Goal: Transaction & Acquisition: Purchase product/service

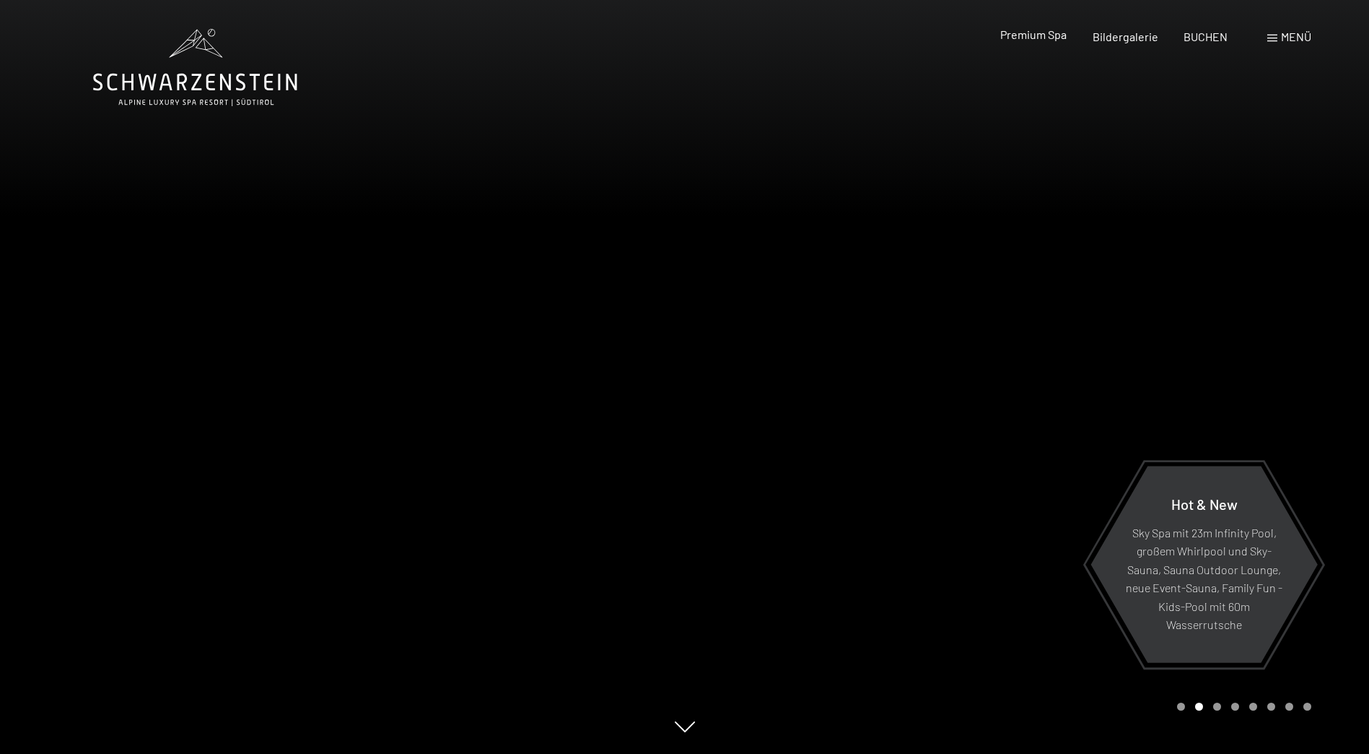
click at [1039, 31] on span "Premium Spa" at bounding box center [1033, 34] width 66 height 14
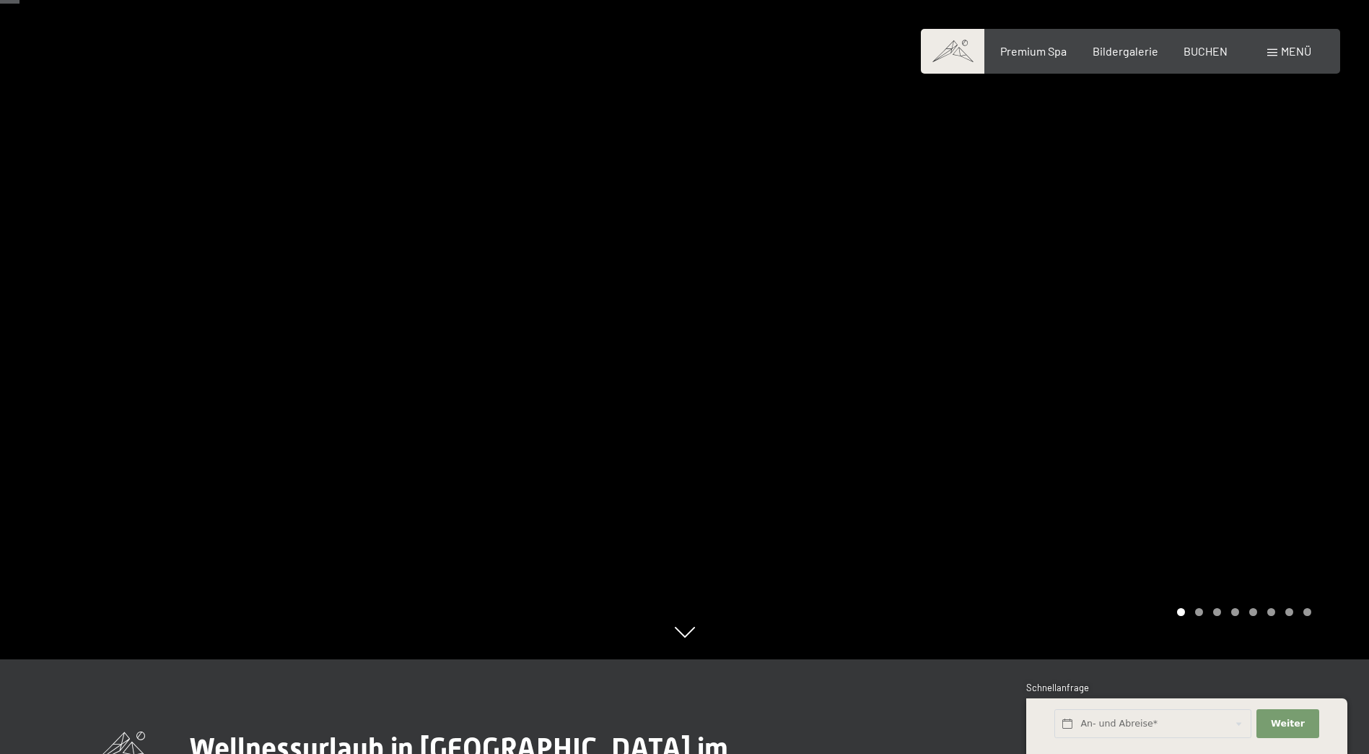
scroll to position [217, 0]
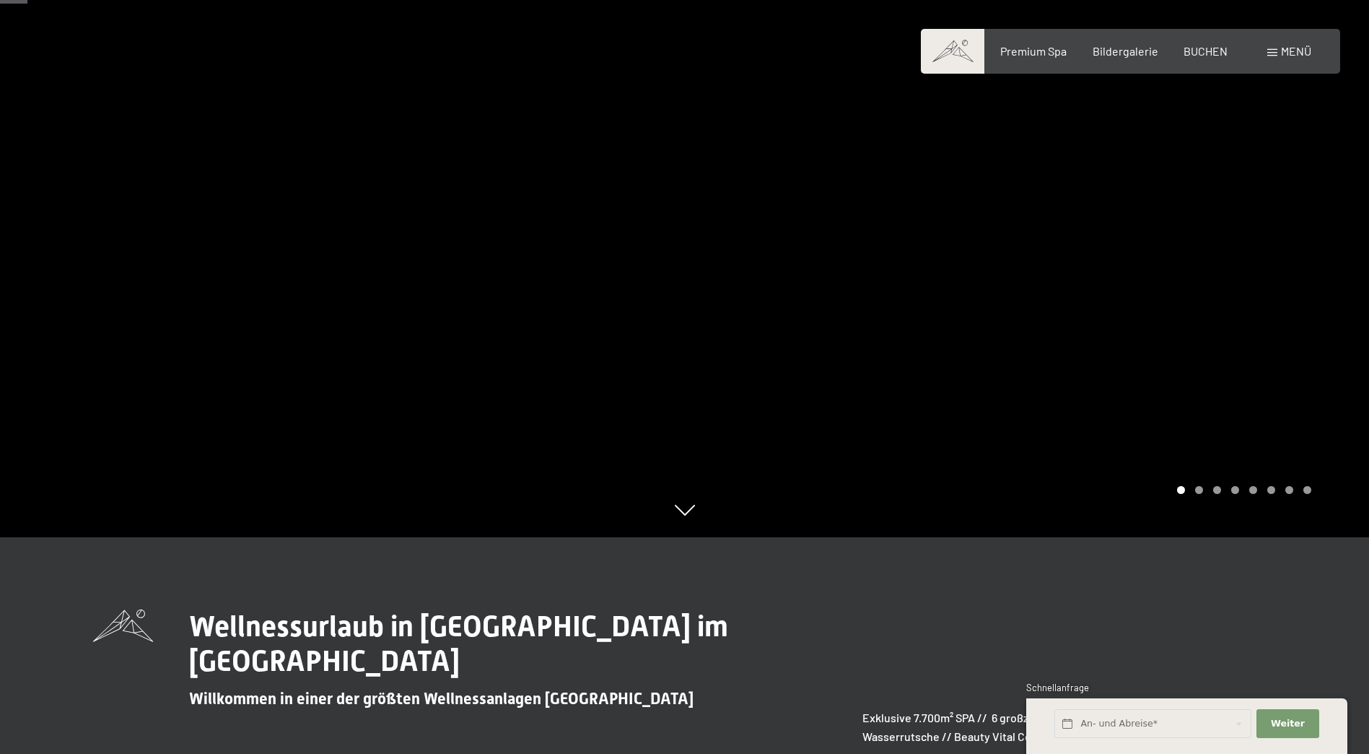
click at [1197, 493] on div "Carousel Page 2" at bounding box center [1199, 490] width 8 height 8
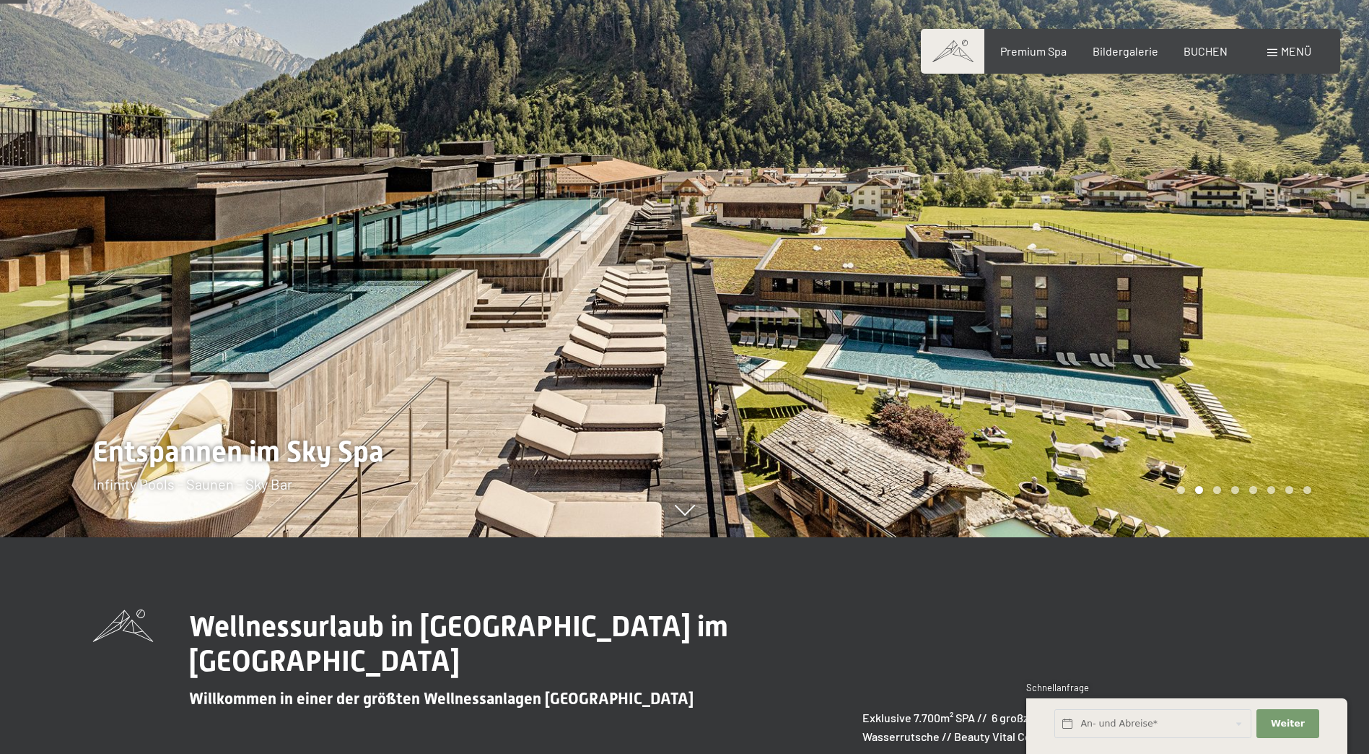
click at [1216, 490] on div "Carousel Page 3" at bounding box center [1217, 490] width 8 height 8
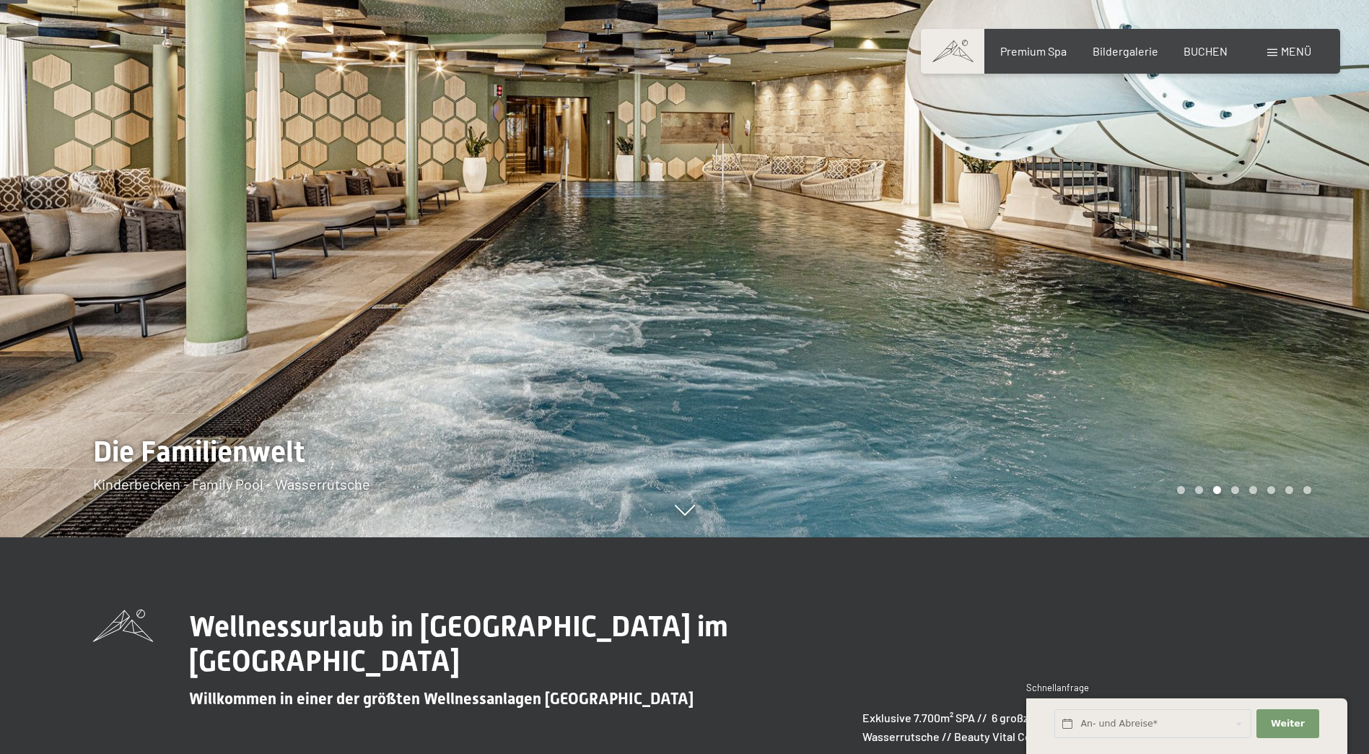
click at [1232, 490] on div "Carousel Page 4" at bounding box center [1235, 490] width 8 height 8
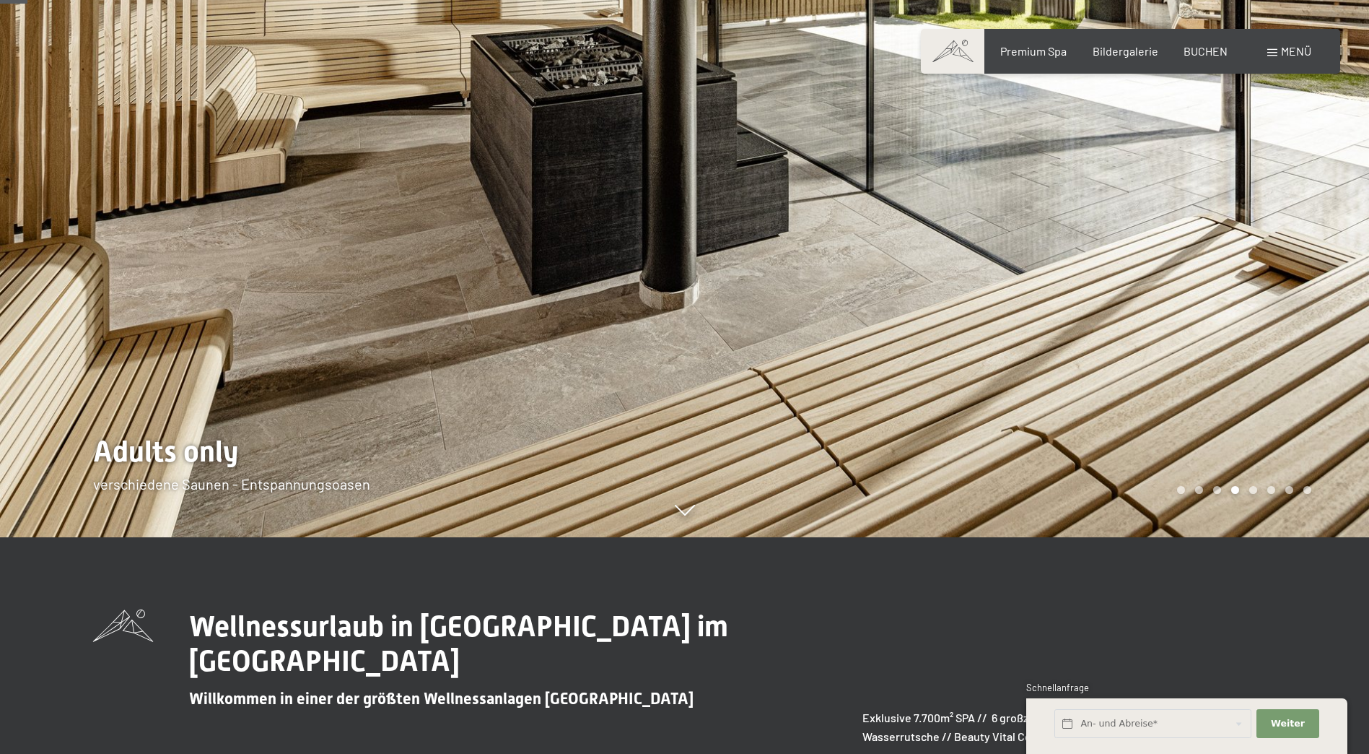
click at [1254, 490] on div "Carousel Page 5" at bounding box center [1254, 490] width 8 height 8
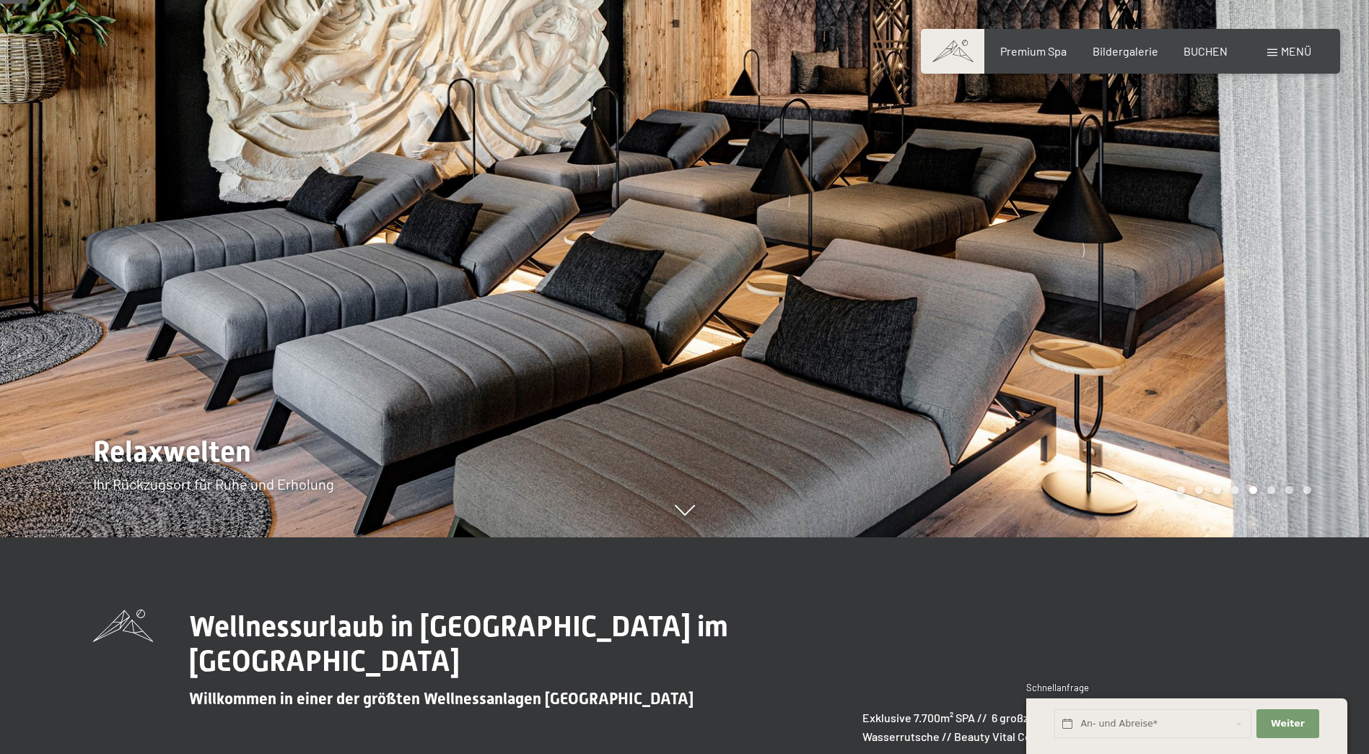
click at [1270, 487] on div "Carousel Page 6" at bounding box center [1272, 490] width 8 height 8
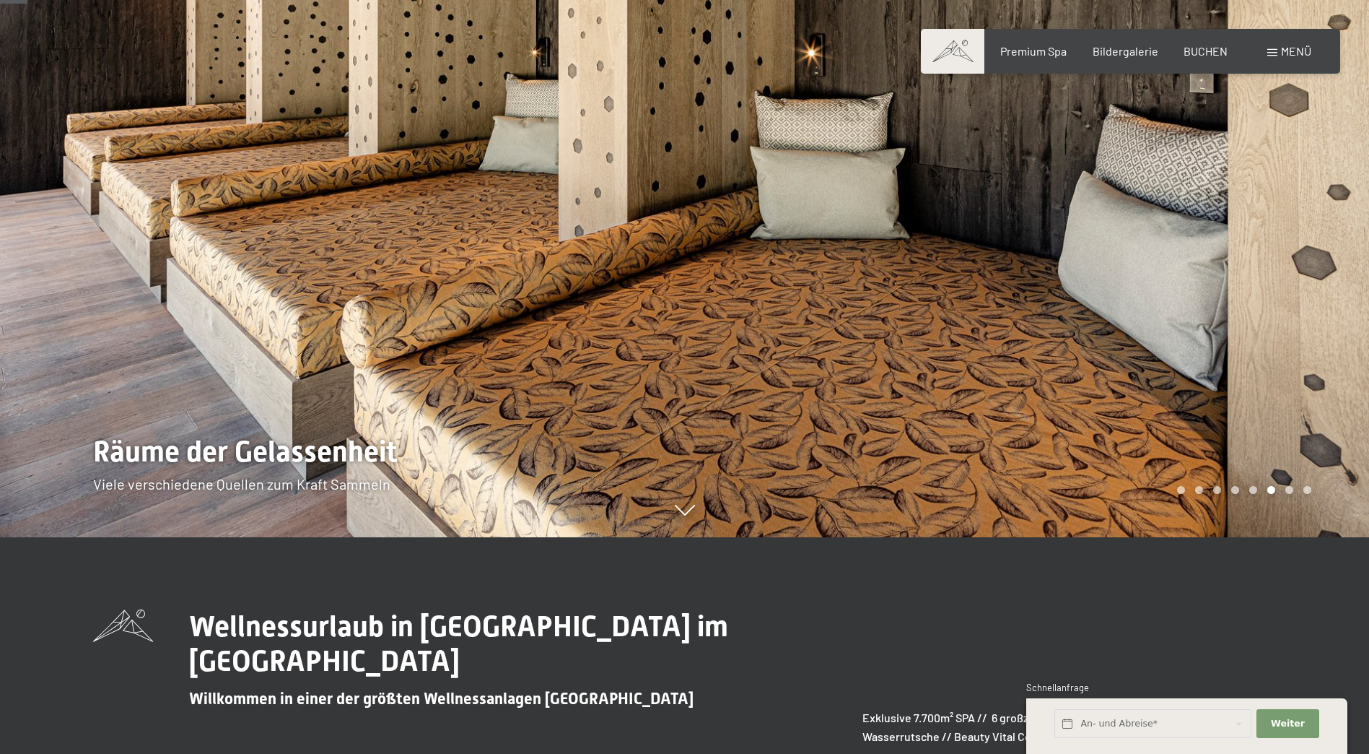
click at [1286, 489] on div "Carousel Page 7" at bounding box center [1290, 490] width 8 height 8
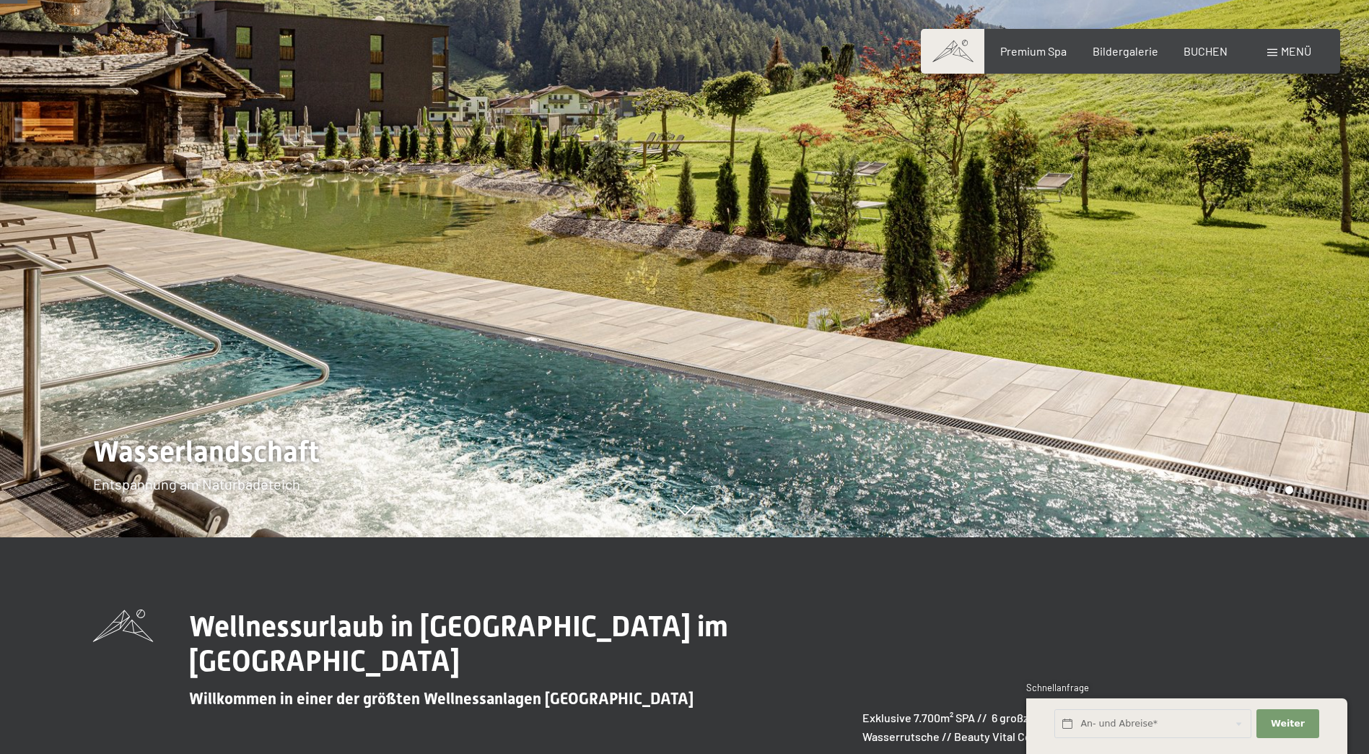
click at [1305, 492] on div "Carousel Page 8" at bounding box center [1308, 490] width 8 height 8
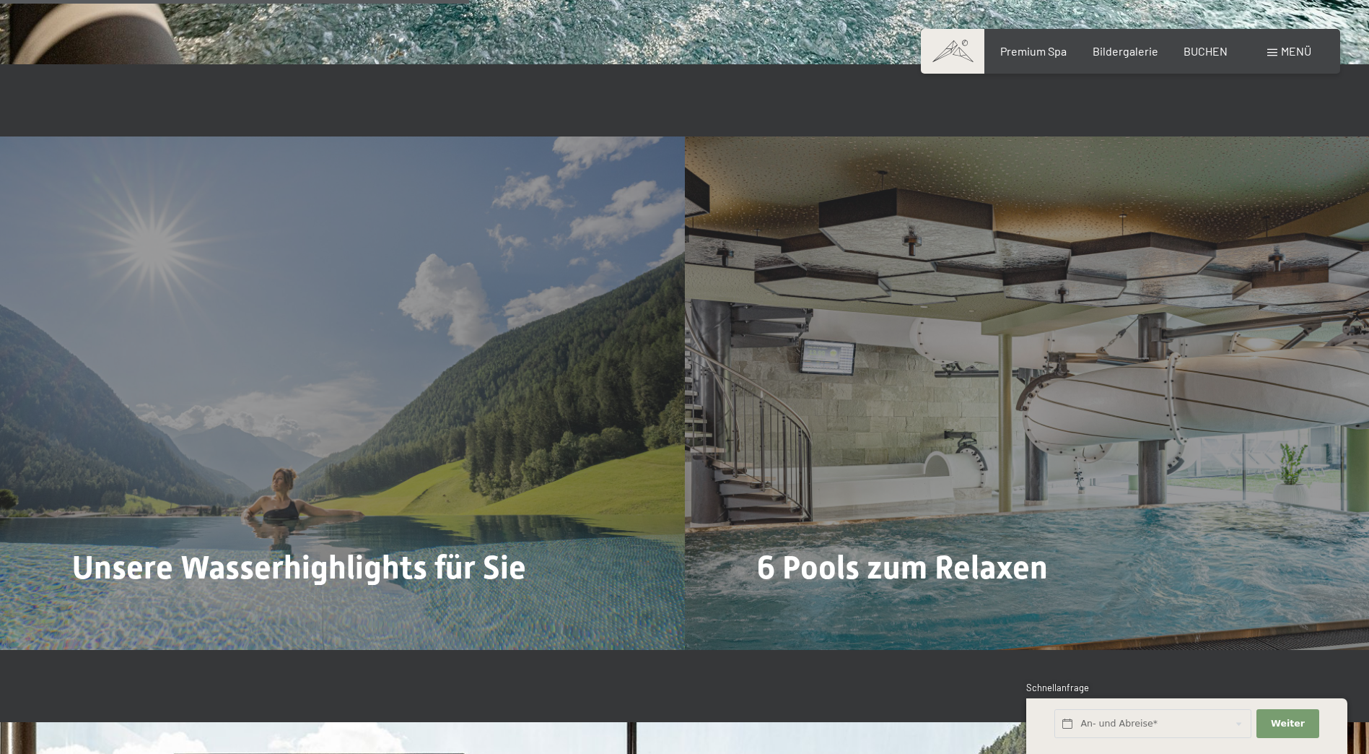
scroll to position [3754, 0]
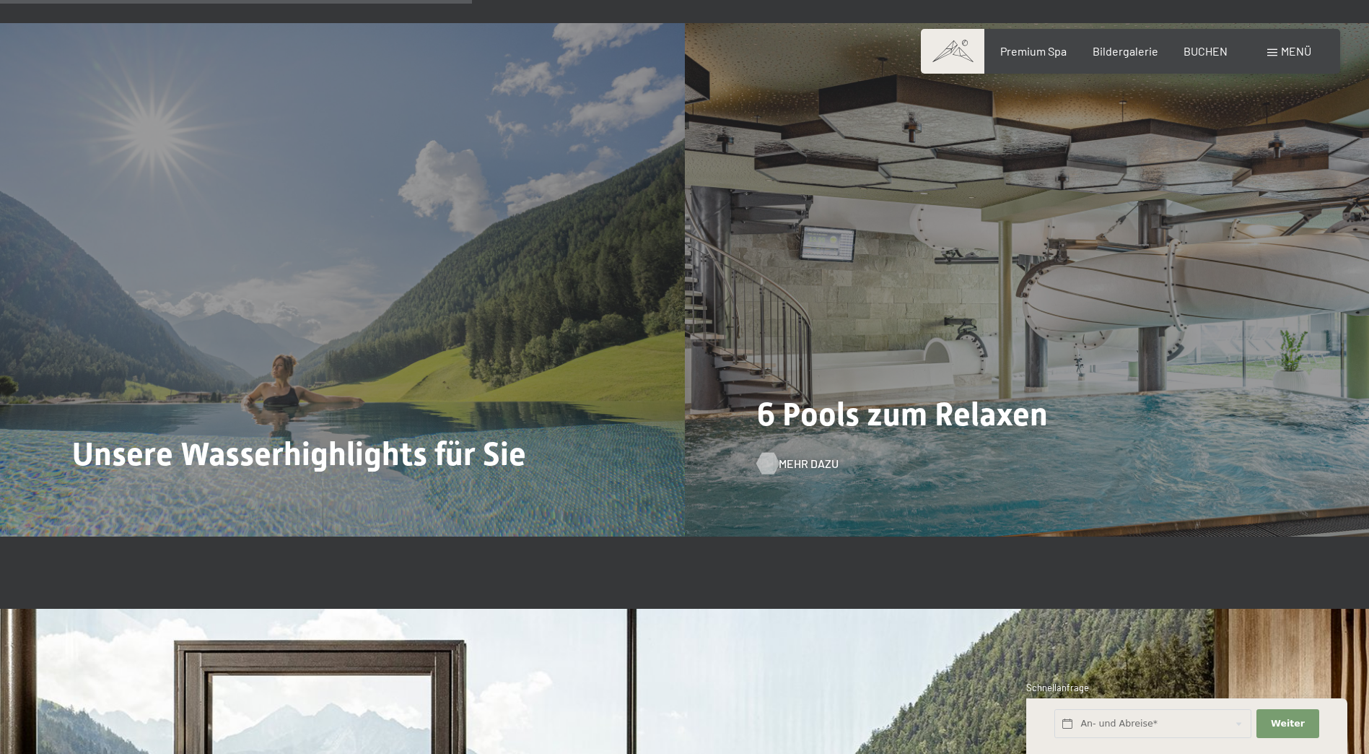
click at [793, 465] on span "Mehr dazu" at bounding box center [809, 463] width 60 height 16
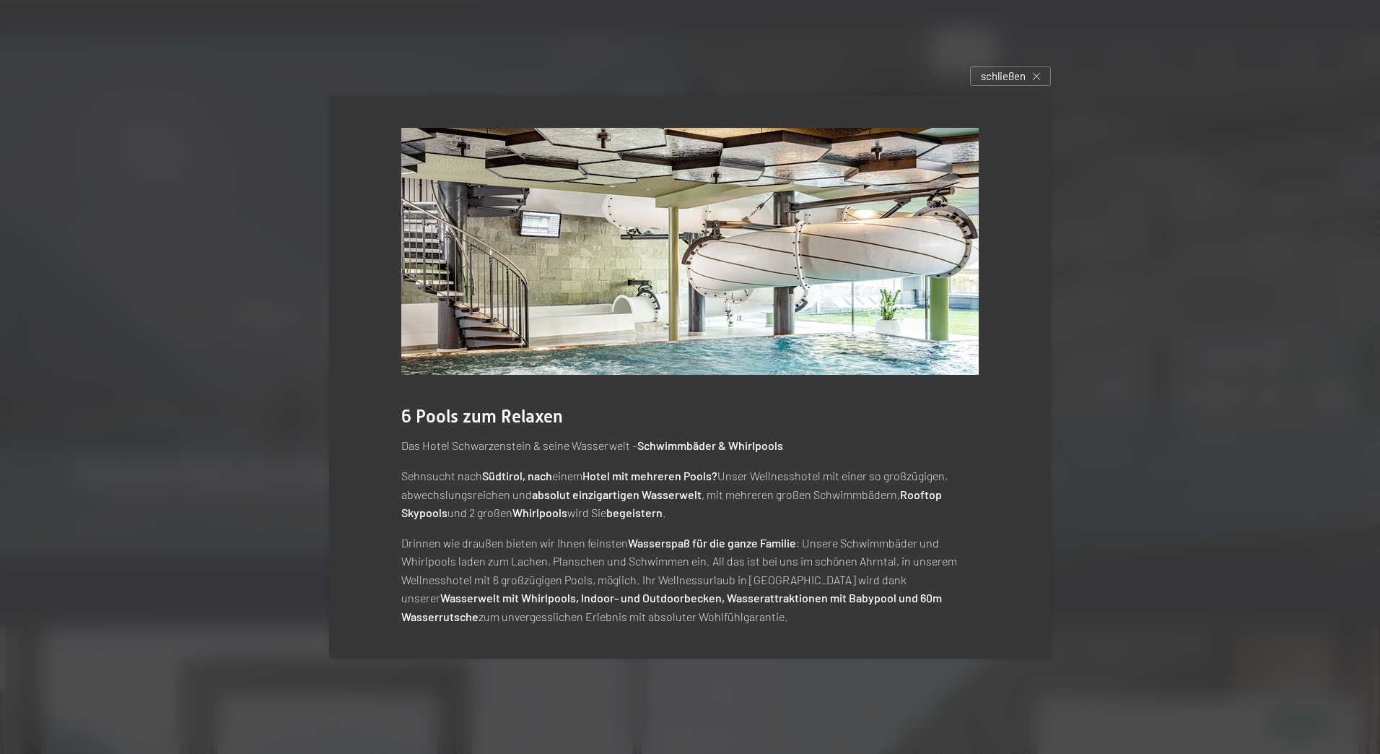
click at [1028, 87] on div "6 Pools zum Relaxen Das [GEOGRAPHIC_DATA] & seine Wasserwelt – Schwimmbäder & W…" at bounding box center [690, 377] width 765 height 606
click at [1029, 80] on div "schließen" at bounding box center [1010, 75] width 81 height 19
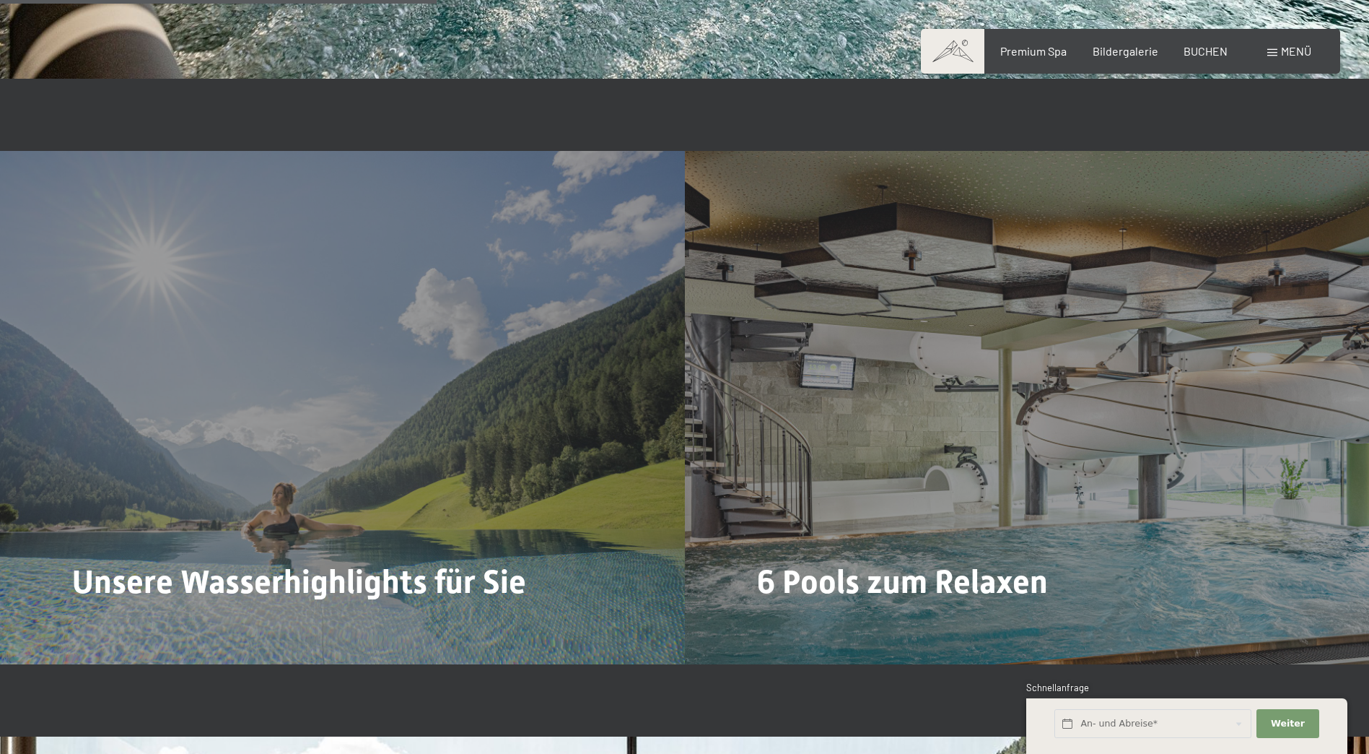
scroll to position [3465, 0]
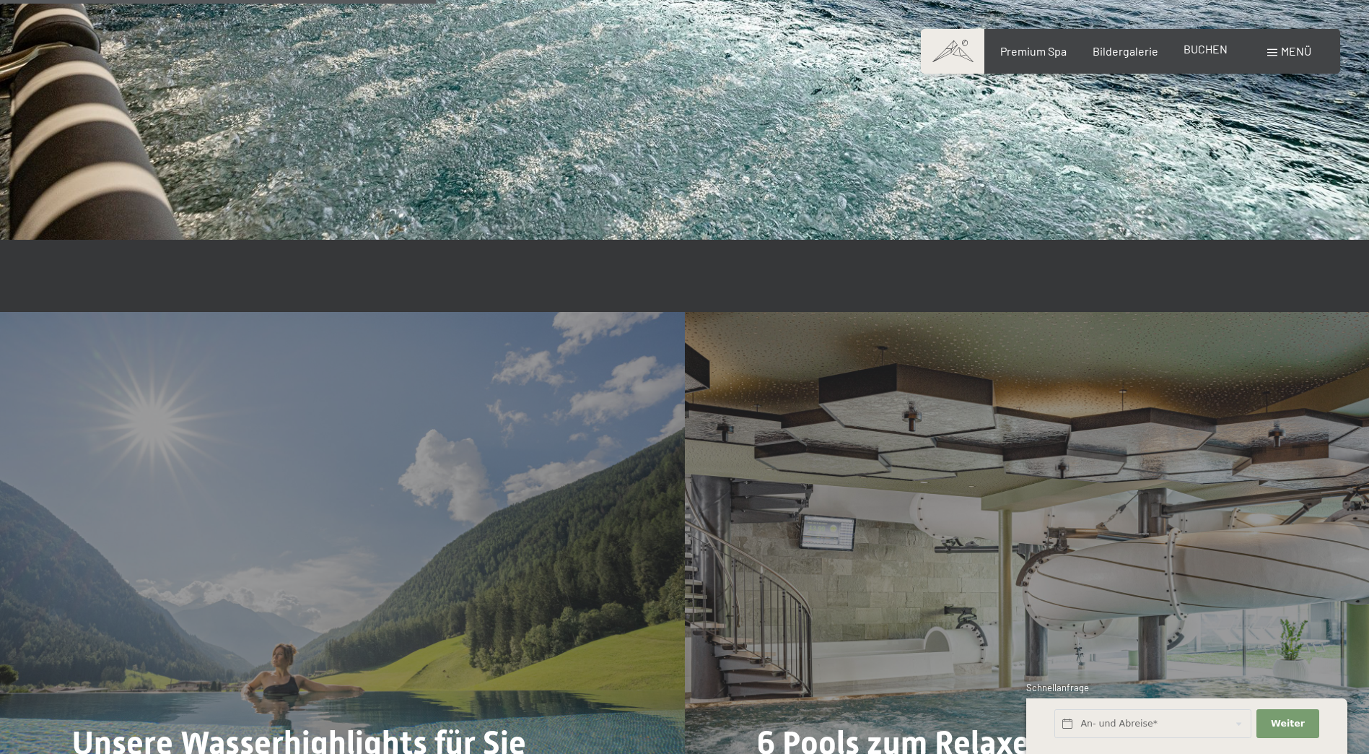
click at [1196, 53] on span "BUCHEN" at bounding box center [1206, 49] width 44 height 14
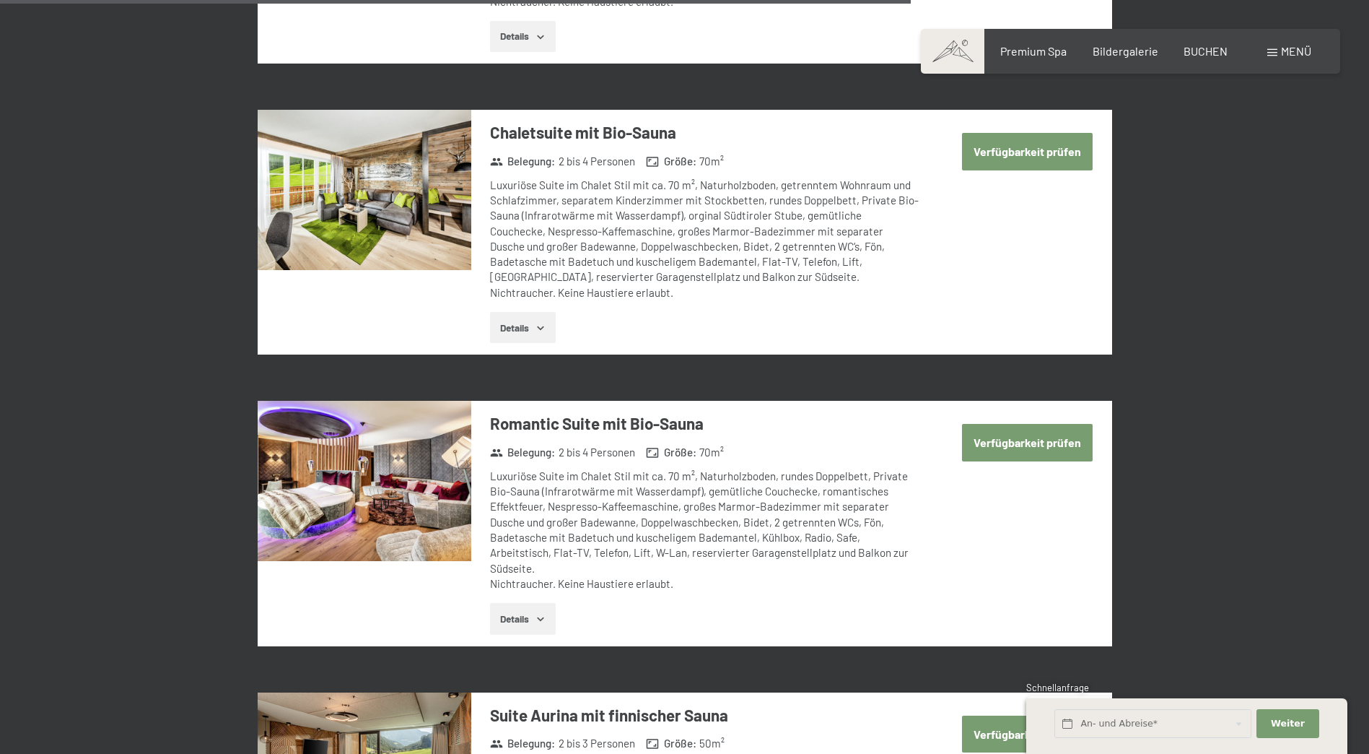
scroll to position [3320, 0]
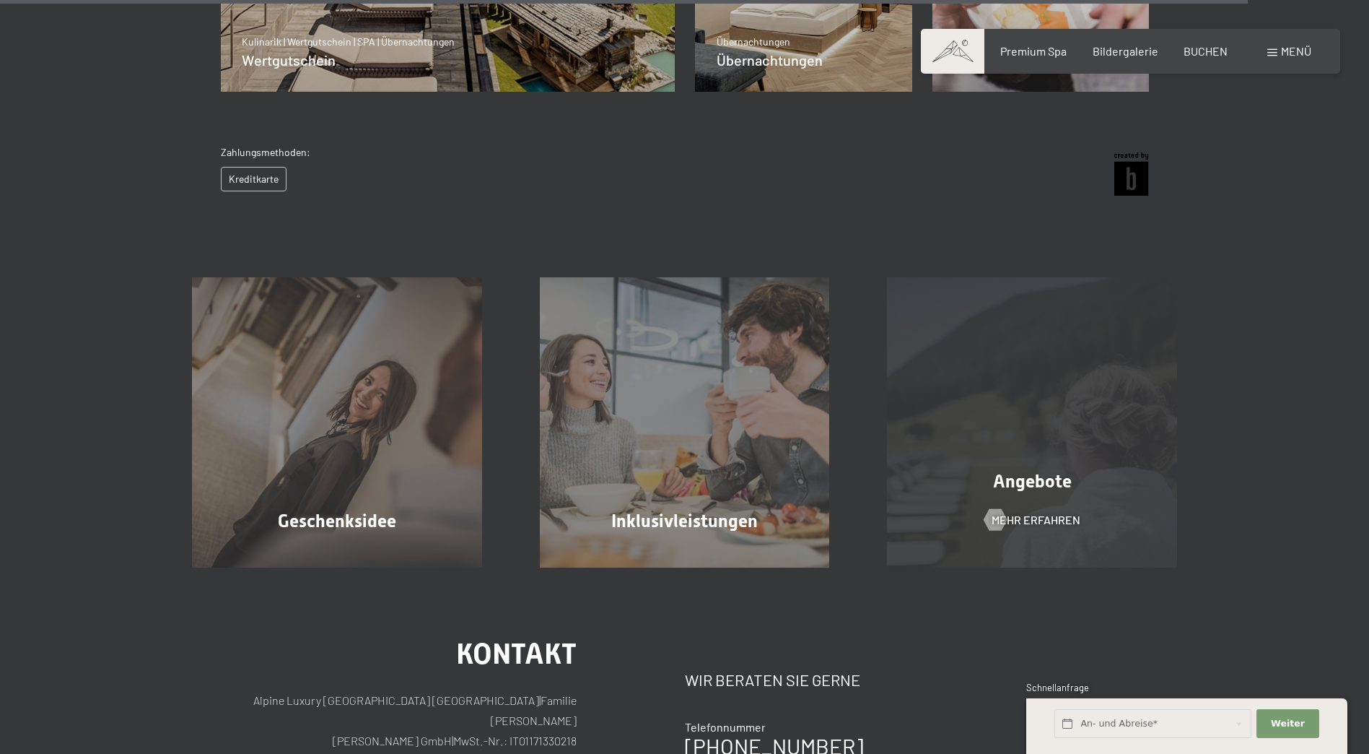
scroll to position [1076, 0]
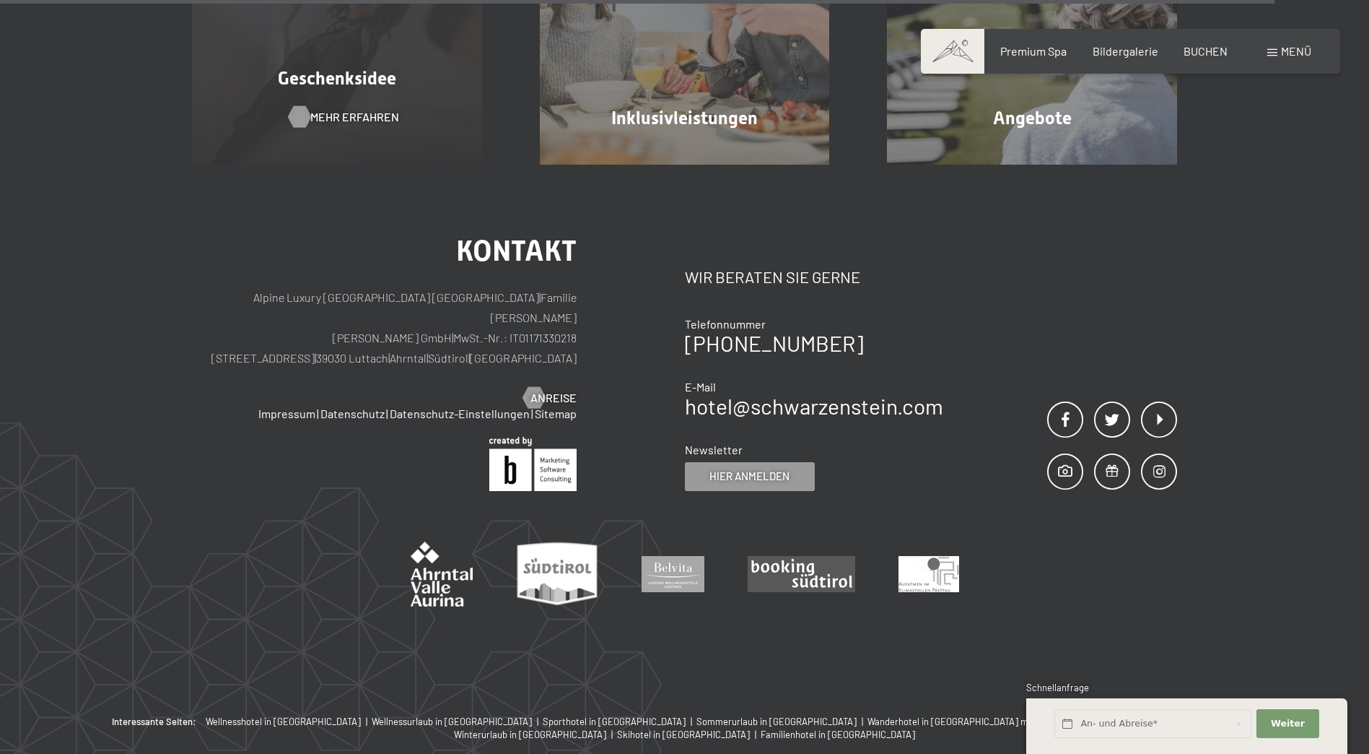
click at [380, 125] on div "Geschenksidee Mehr erfahren" at bounding box center [337, 19] width 348 height 290
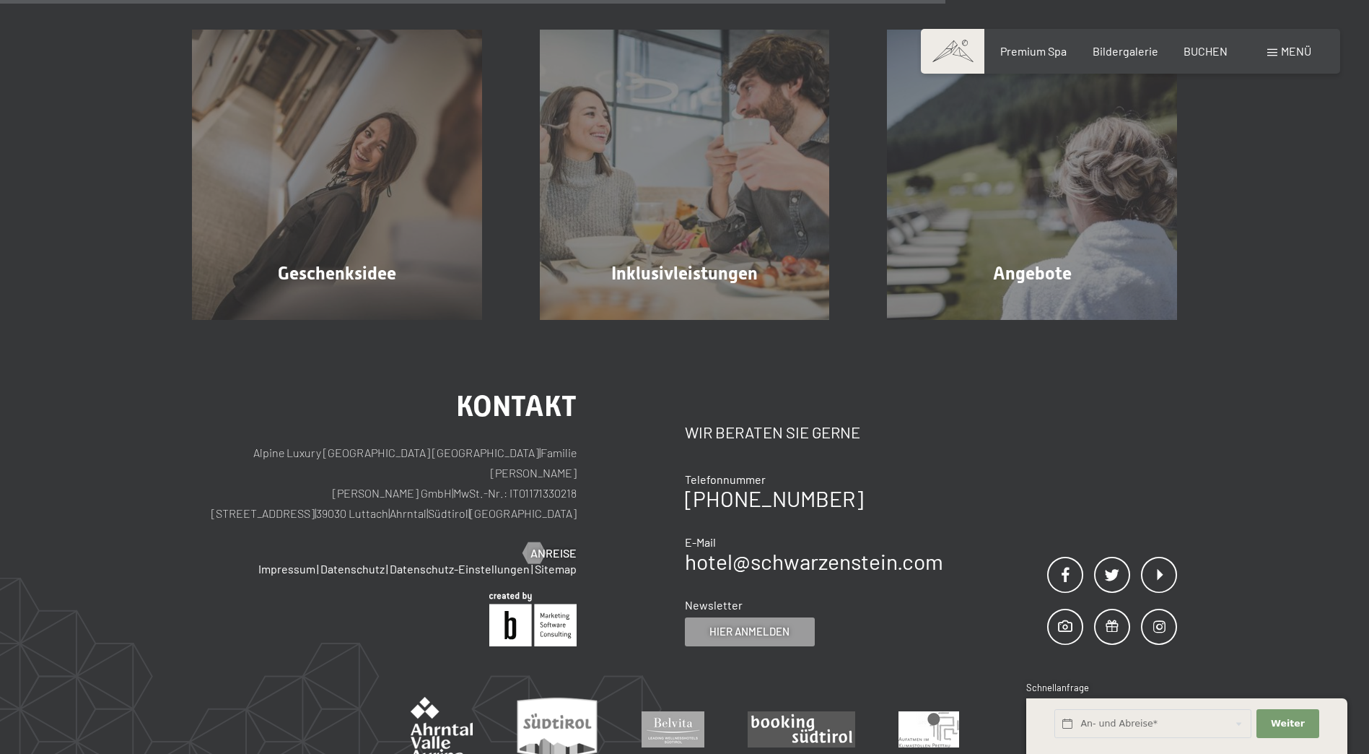
scroll to position [787, 0]
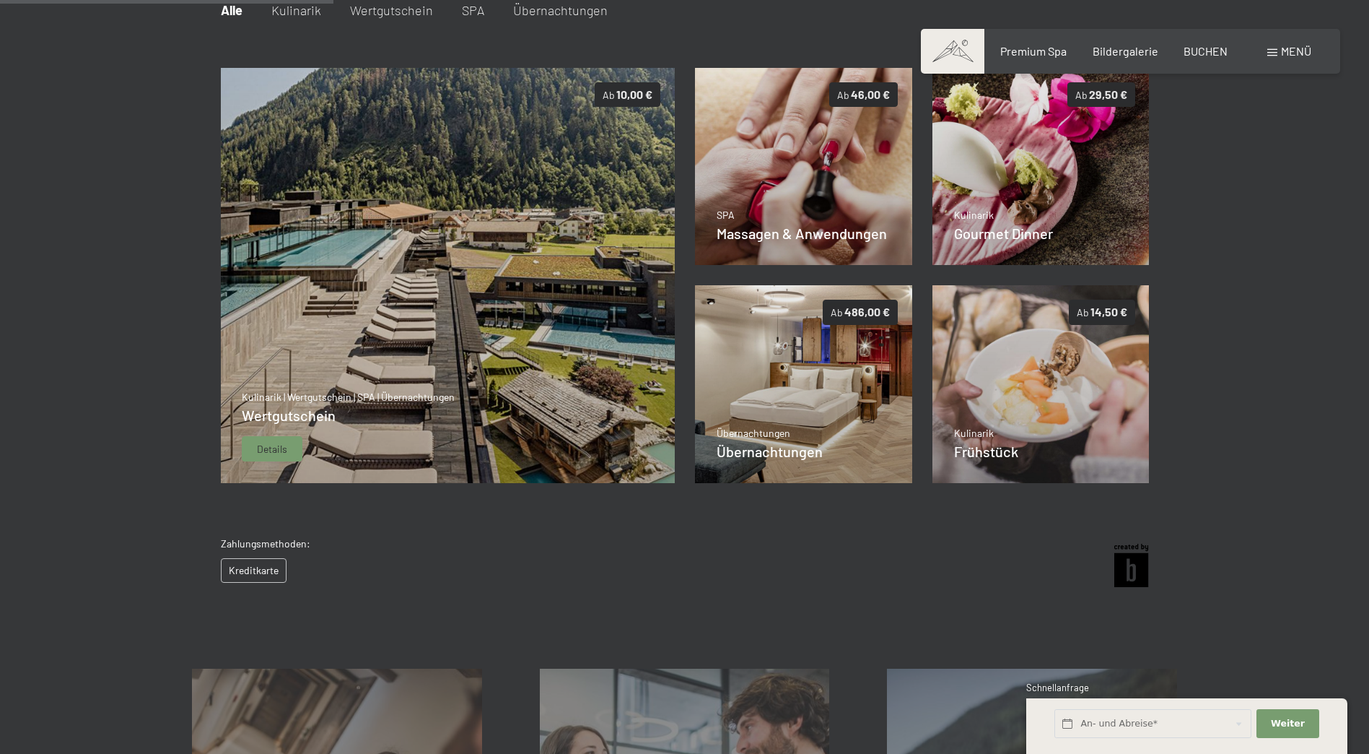
click at [345, 381] on img at bounding box center [447, 276] width 455 height 416
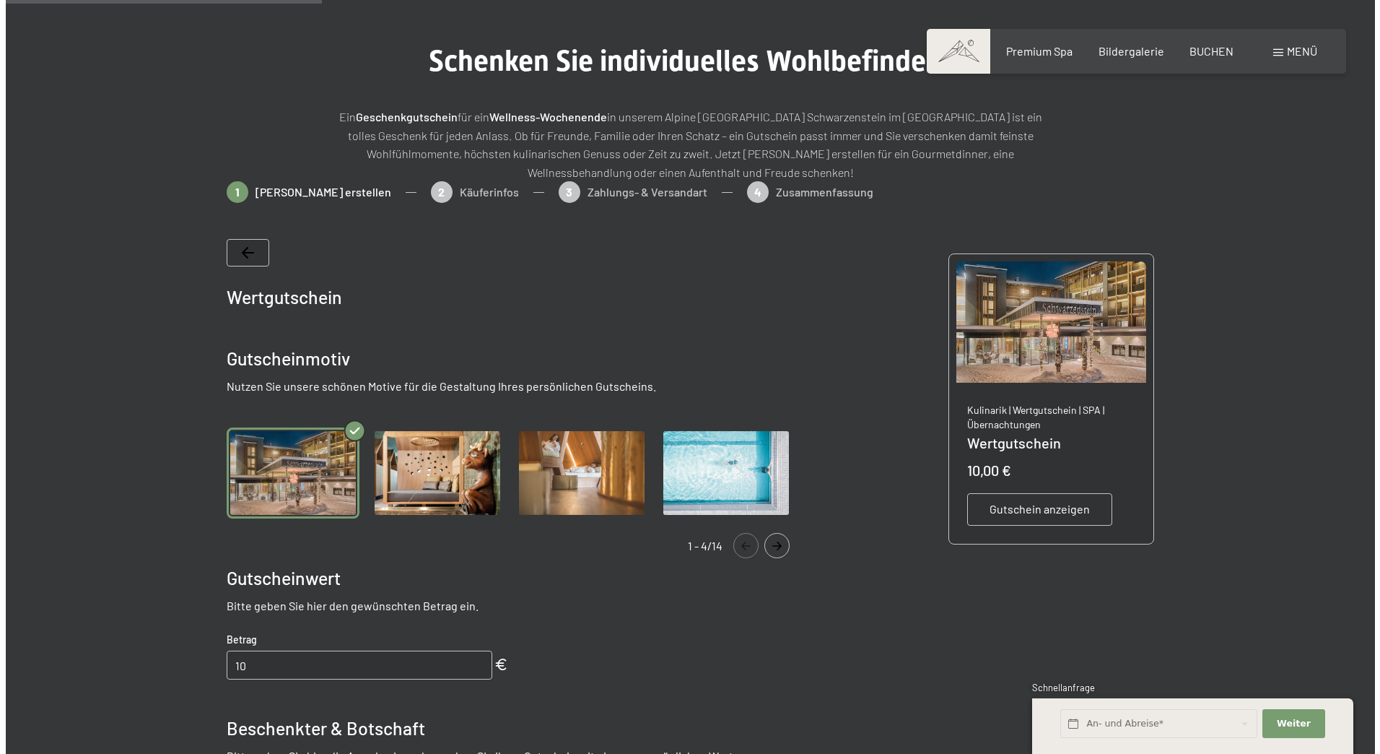
scroll to position [0, 0]
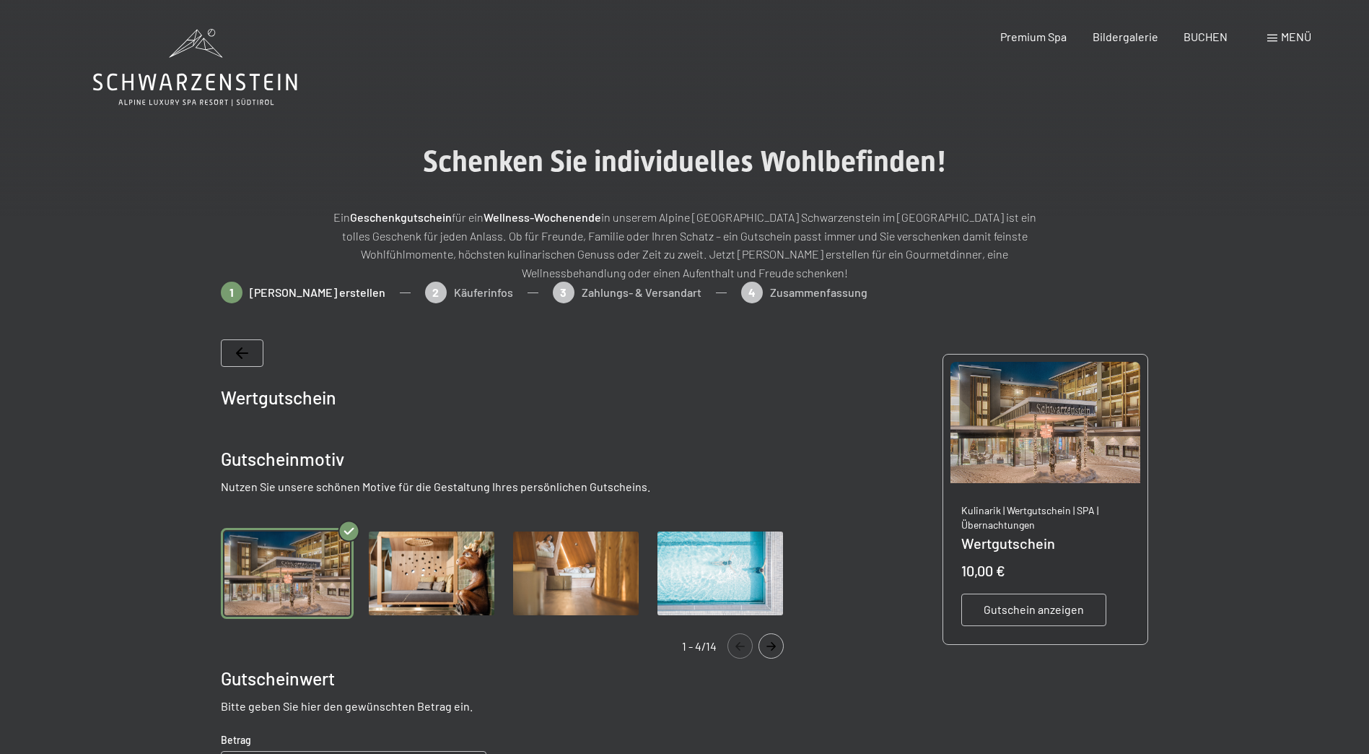
click at [1304, 38] on span "Menü" at bounding box center [1296, 37] width 30 height 14
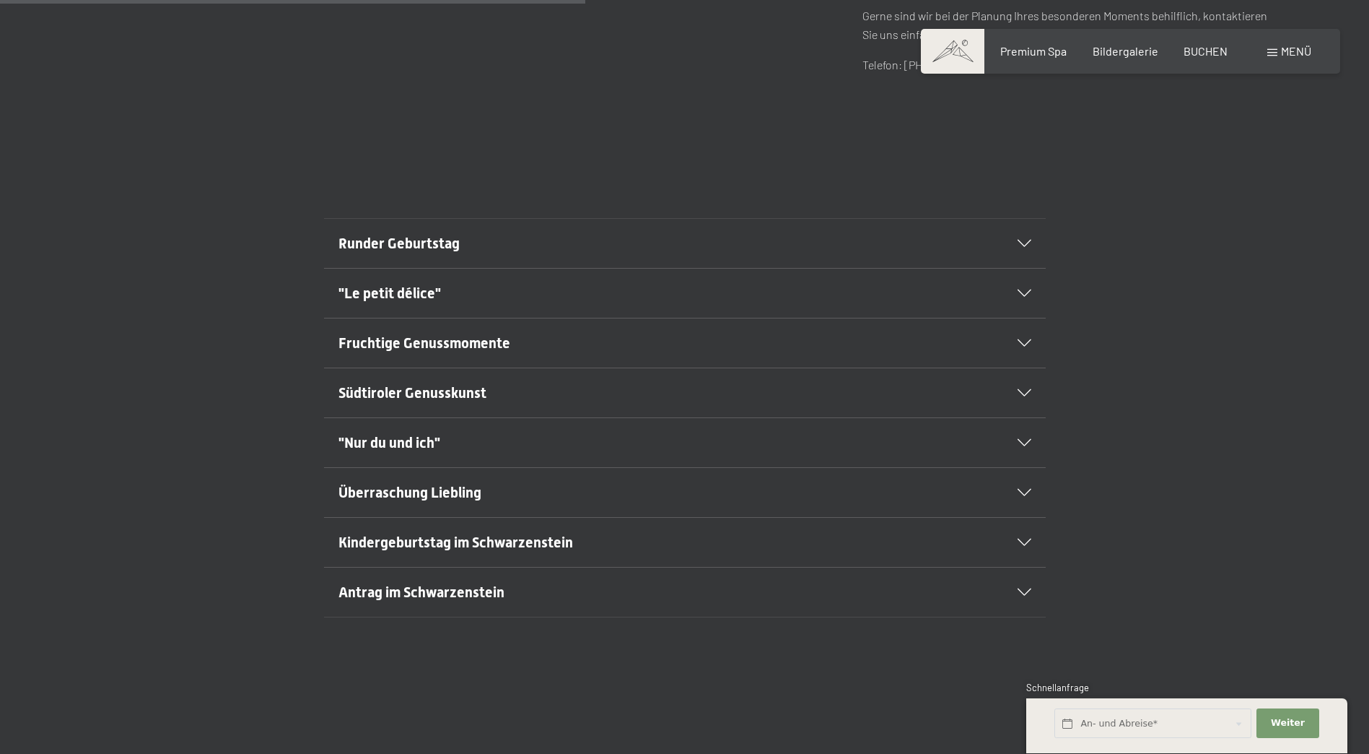
scroll to position [722, 0]
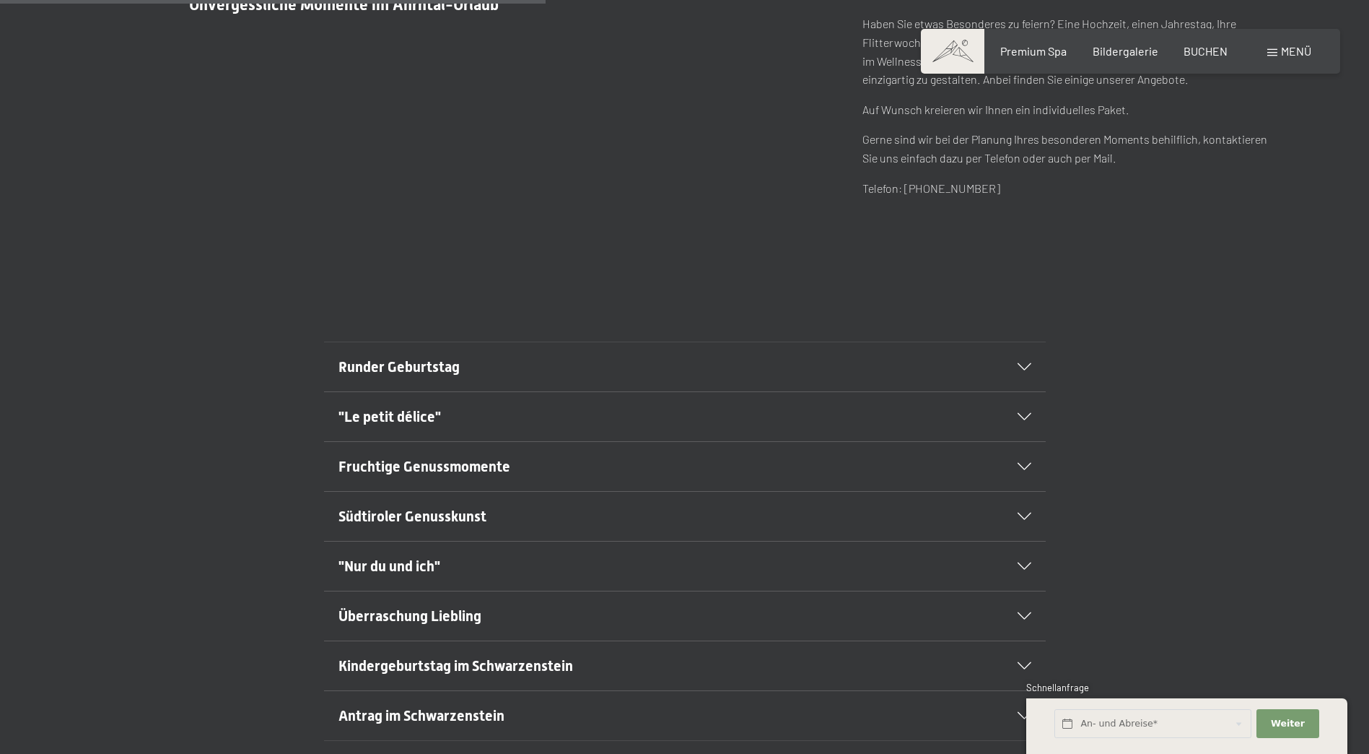
click at [1032, 360] on section "Runder Geburtstag Feiern Sie Ihren runden Geburtstag (20, 30, 40, 50 ...) währe…" at bounding box center [685, 366] width 722 height 51
click at [1024, 372] on div "Runder Geburtstag" at bounding box center [685, 366] width 693 height 49
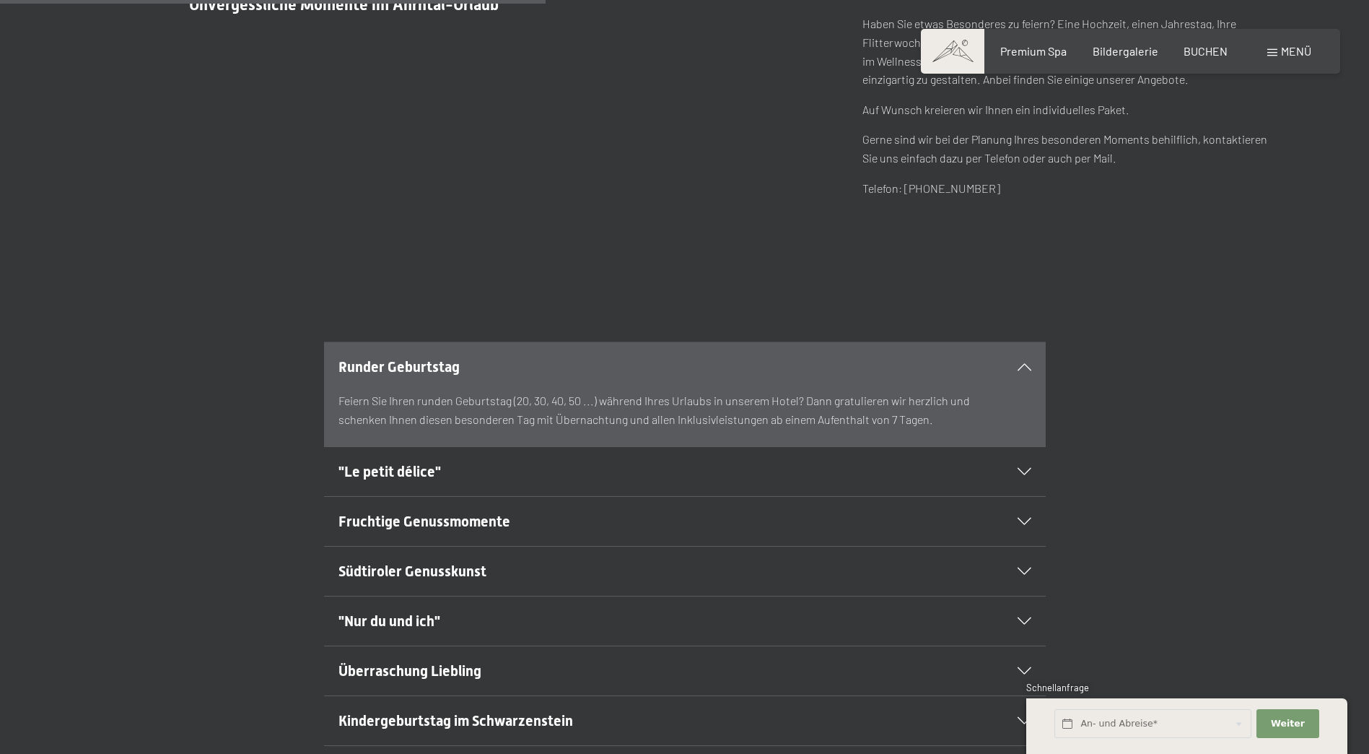
click at [1024, 372] on div "Runder Geburtstag" at bounding box center [685, 366] width 693 height 49
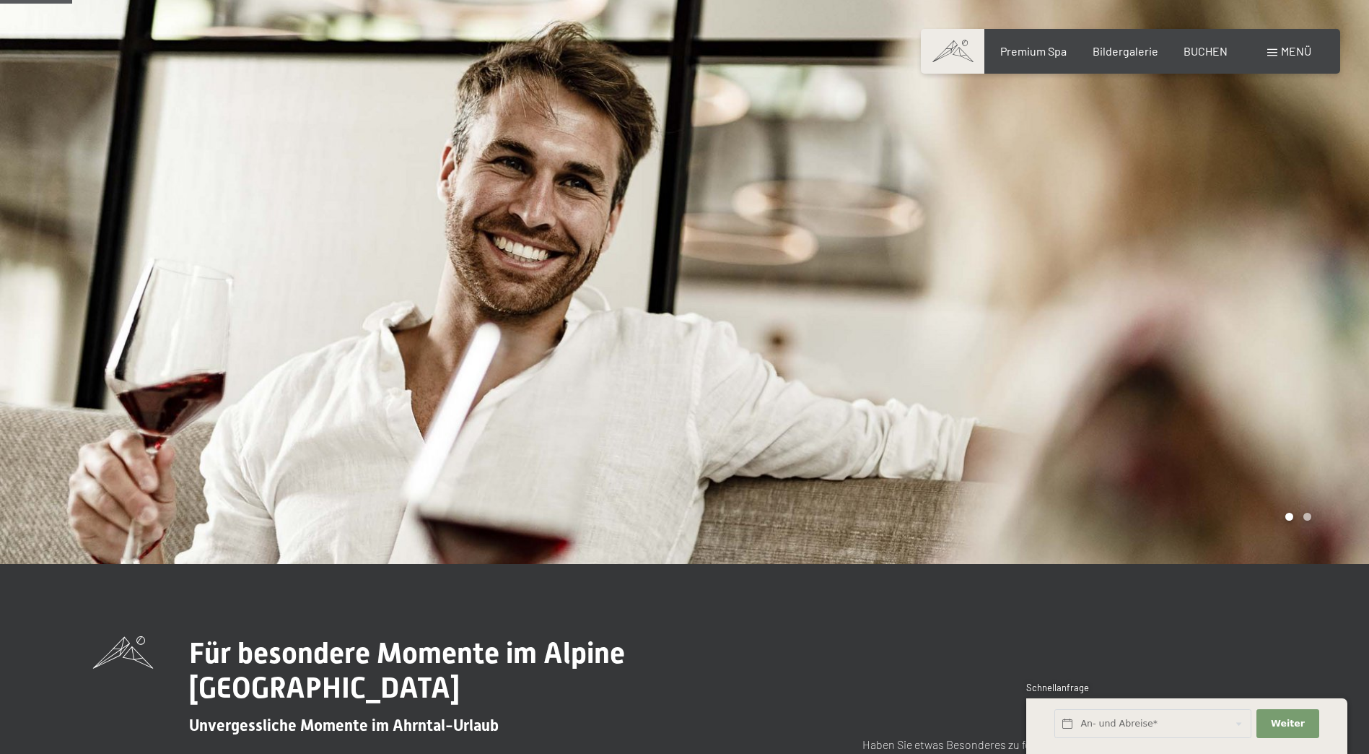
scroll to position [0, 0]
